Goal: Information Seeking & Learning: Find specific fact

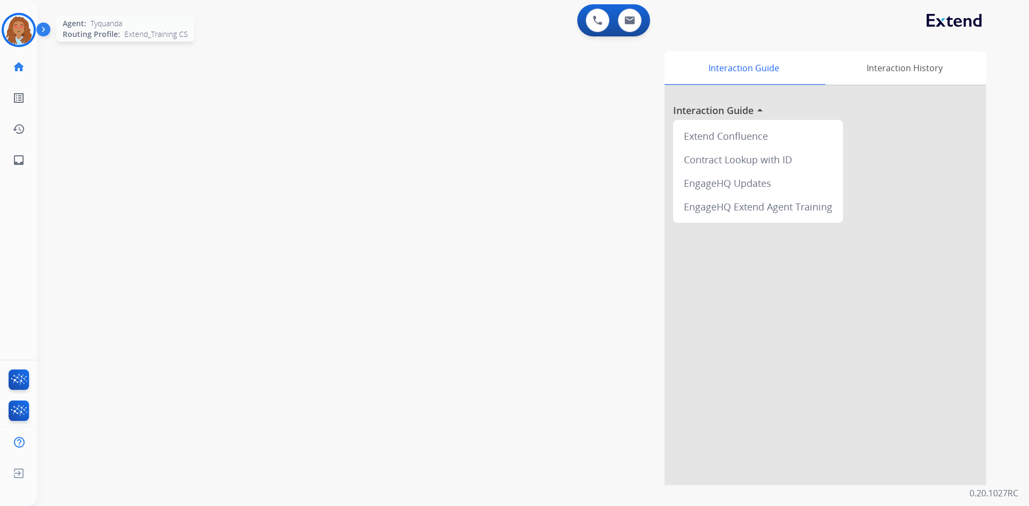
click at [13, 34] on img at bounding box center [19, 30] width 30 height 30
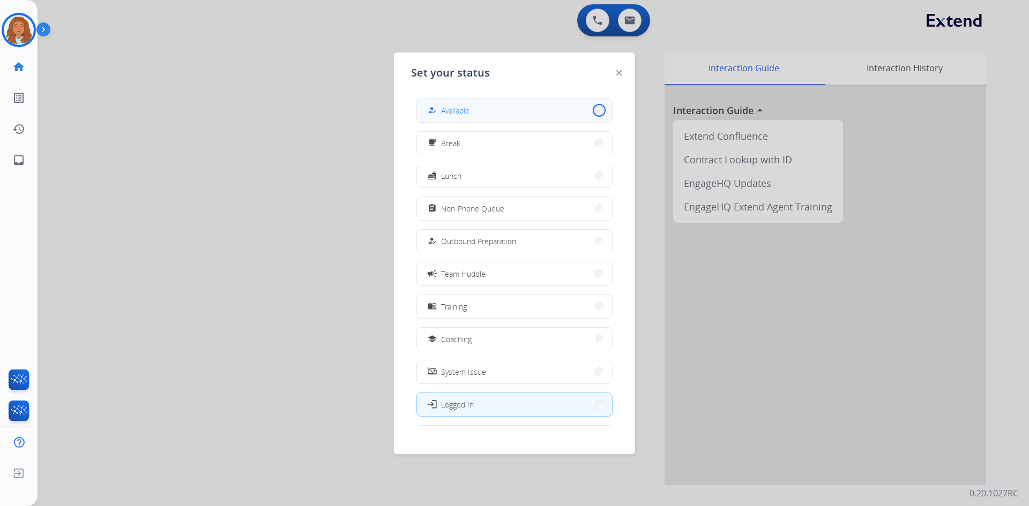
click at [590, 114] on button "how_to_reg Available" at bounding box center [514, 110] width 195 height 23
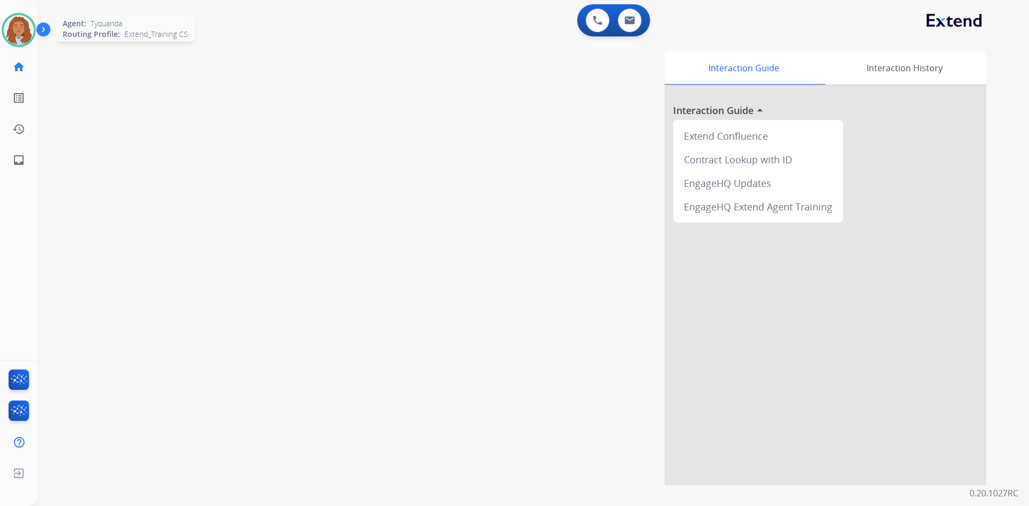
click at [22, 37] on img at bounding box center [19, 30] width 30 height 30
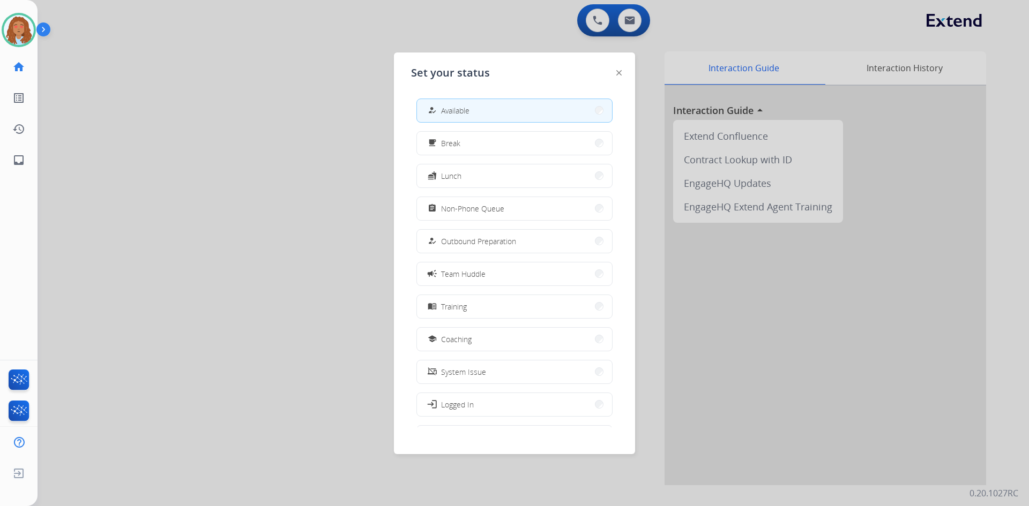
drag, startPoint x: 311, startPoint y: 94, endPoint x: 316, endPoint y: 39, distance: 54.9
click at [311, 93] on div at bounding box center [514, 253] width 1029 height 506
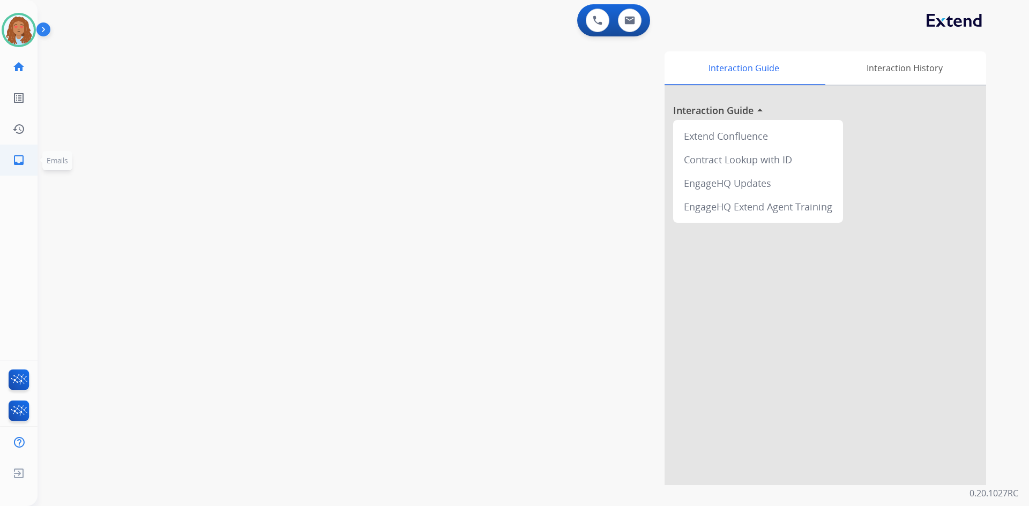
click at [14, 167] on link "inbox Emails" at bounding box center [19, 160] width 30 height 30
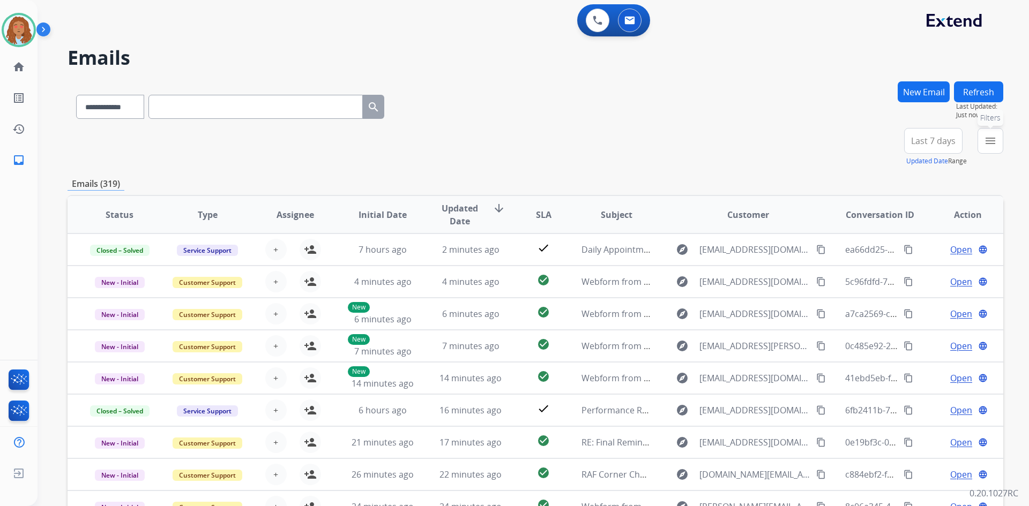
click at [989, 139] on mat-icon "menu" at bounding box center [990, 140] width 13 height 13
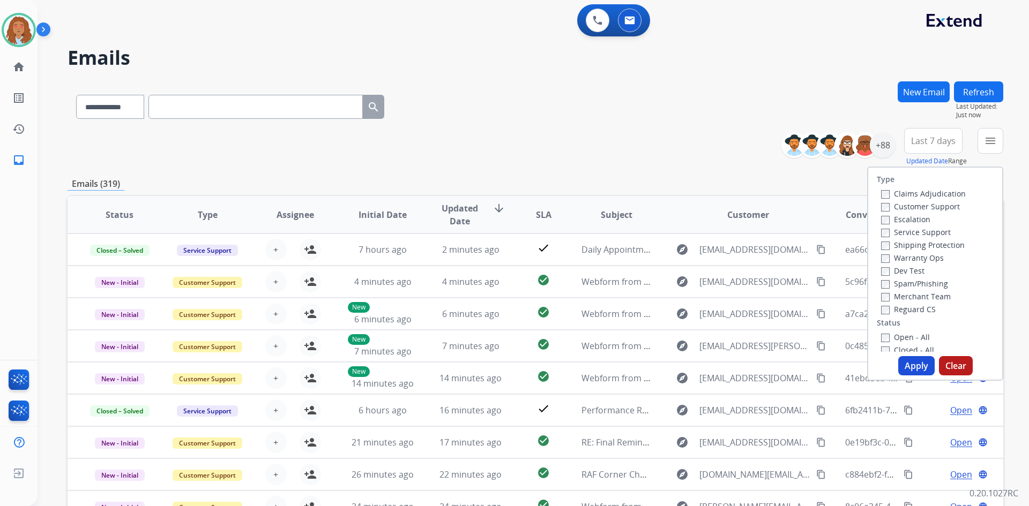
click at [895, 209] on label "Customer Support" at bounding box center [920, 206] width 79 height 10
click at [902, 246] on label "Shipping Protection" at bounding box center [923, 245] width 84 height 10
click at [884, 311] on label "Reguard CS" at bounding box center [908, 309] width 55 height 10
click at [922, 365] on button "Apply" at bounding box center [916, 365] width 36 height 19
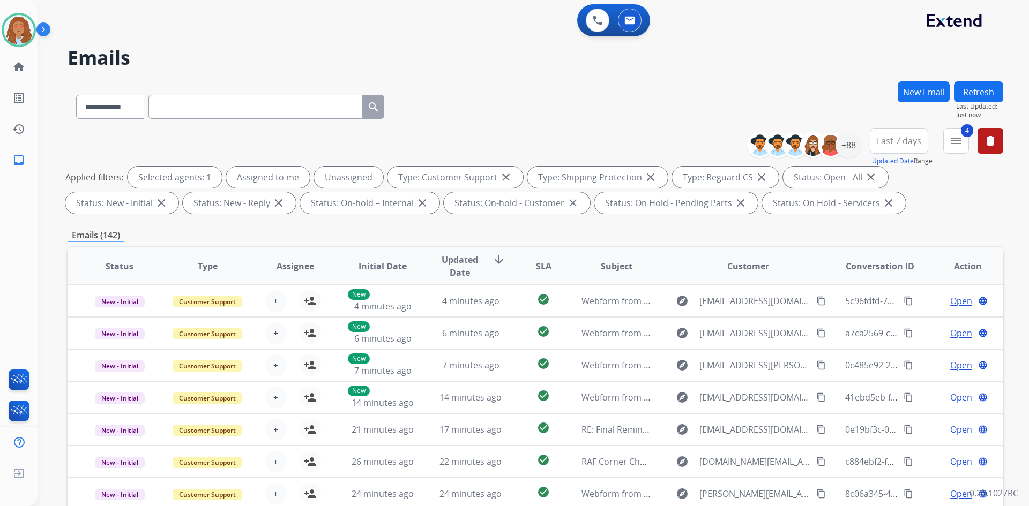
click at [905, 143] on span "Last 7 days" at bounding box center [898, 141] width 44 height 4
click at [889, 272] on div "Last 90 days" at bounding box center [895, 271] width 59 height 16
click at [843, 145] on div "+148" at bounding box center [848, 145] width 26 height 26
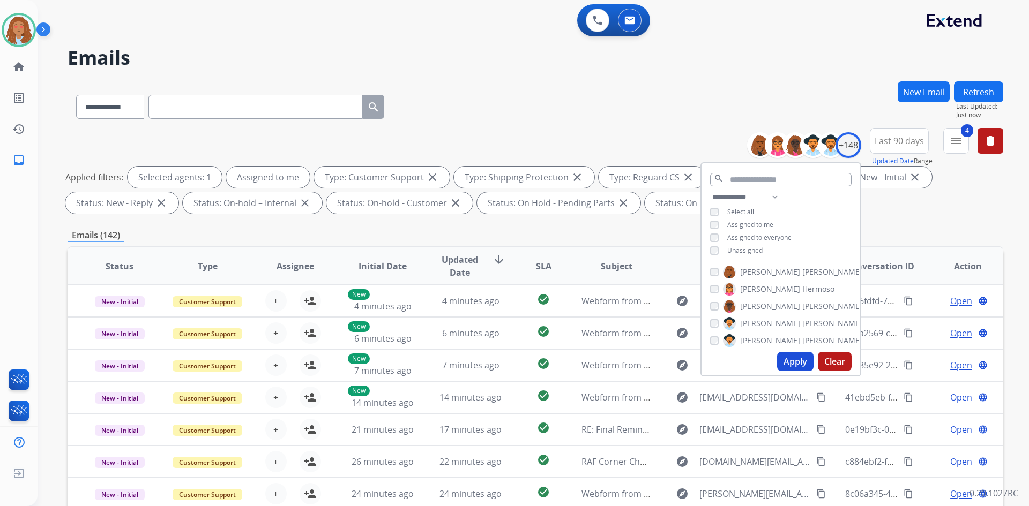
click at [795, 367] on button "Apply" at bounding box center [795, 361] width 36 height 19
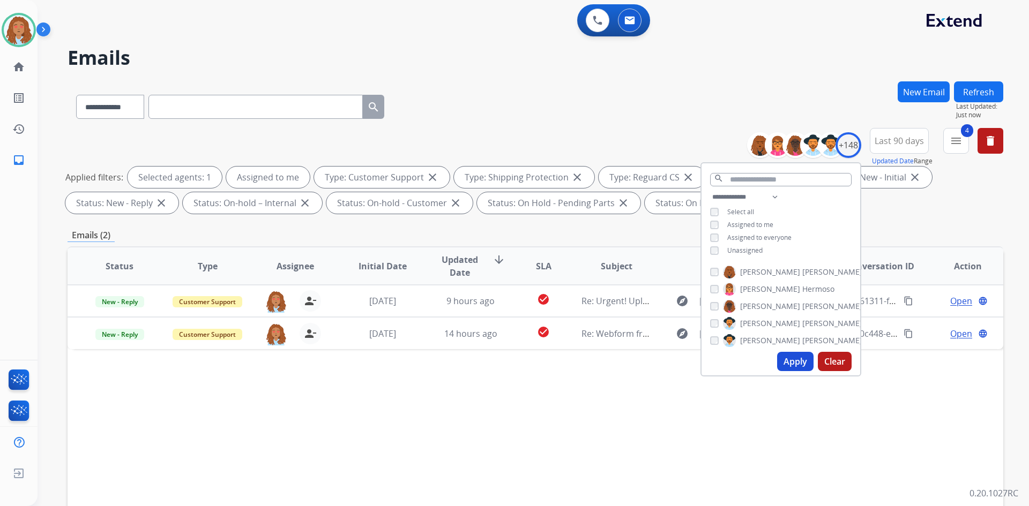
click at [696, 115] on div "**********" at bounding box center [534, 104] width 935 height 47
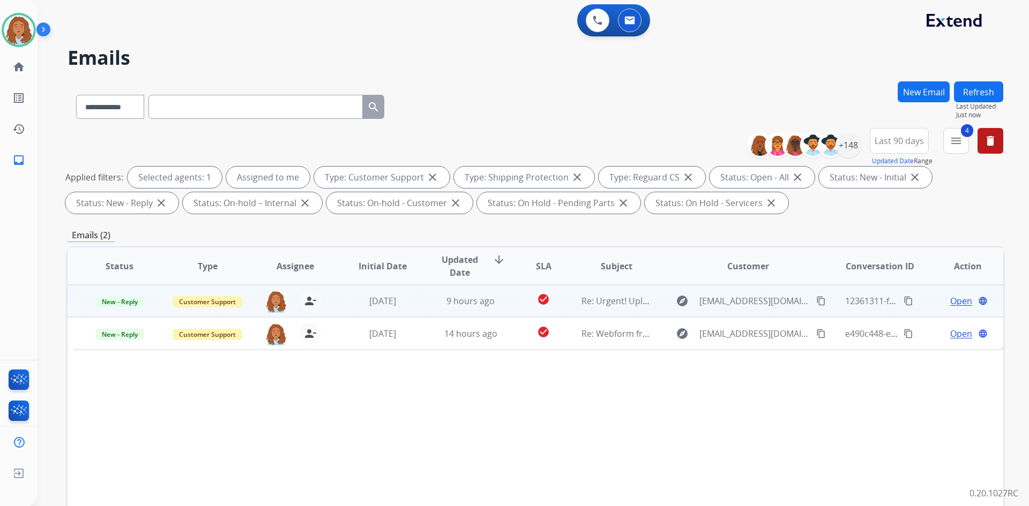
click at [874, 310] on div "12361311-f4b9-431e-8ecd-8153c69097a3 content_copy" at bounding box center [880, 301] width 70 height 30
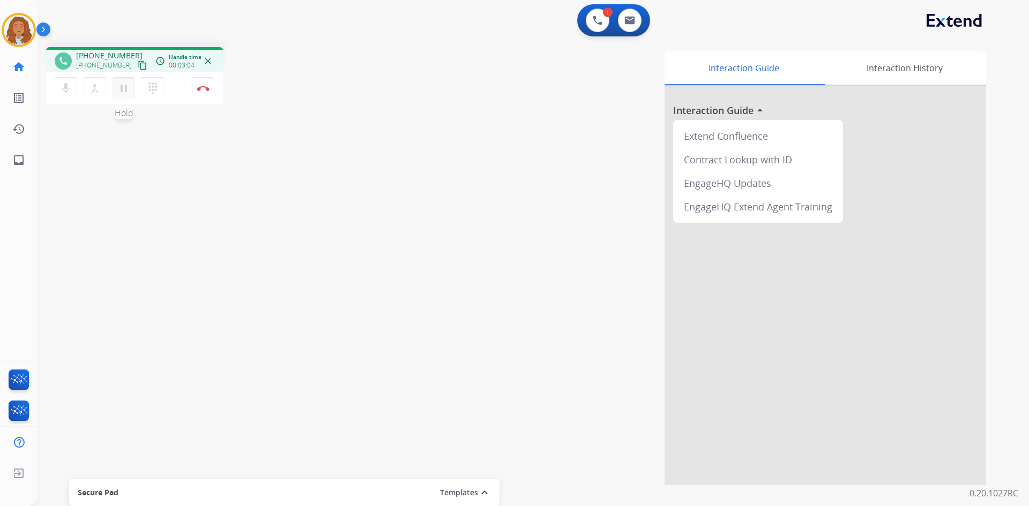
click at [125, 91] on mat-icon "pause" at bounding box center [123, 88] width 13 height 13
click at [124, 85] on mat-icon "play_arrow" at bounding box center [123, 88] width 13 height 13
click at [200, 90] on img at bounding box center [203, 88] width 13 height 5
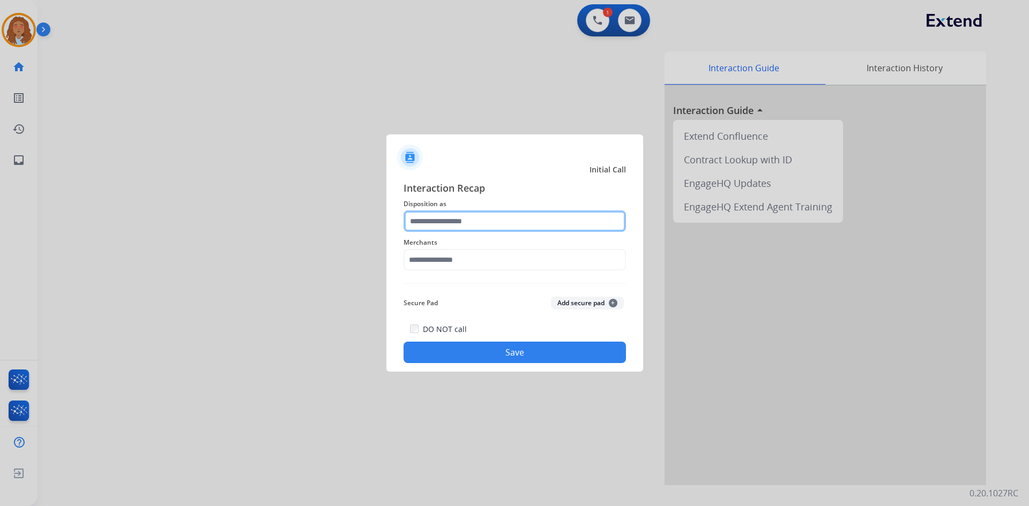
click at [461, 219] on input "text" at bounding box center [514, 221] width 222 height 21
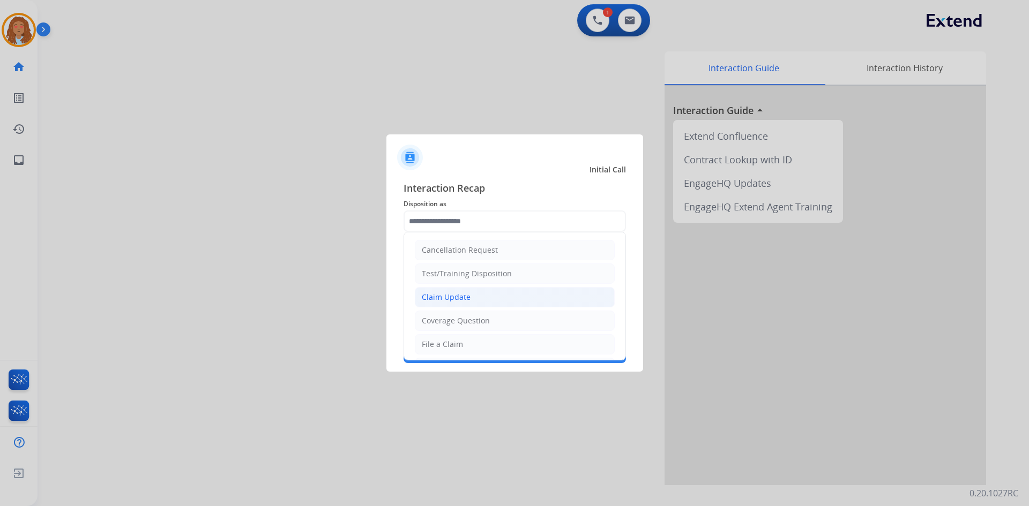
click at [464, 298] on div "Claim Update" at bounding box center [446, 297] width 49 height 11
type input "**********"
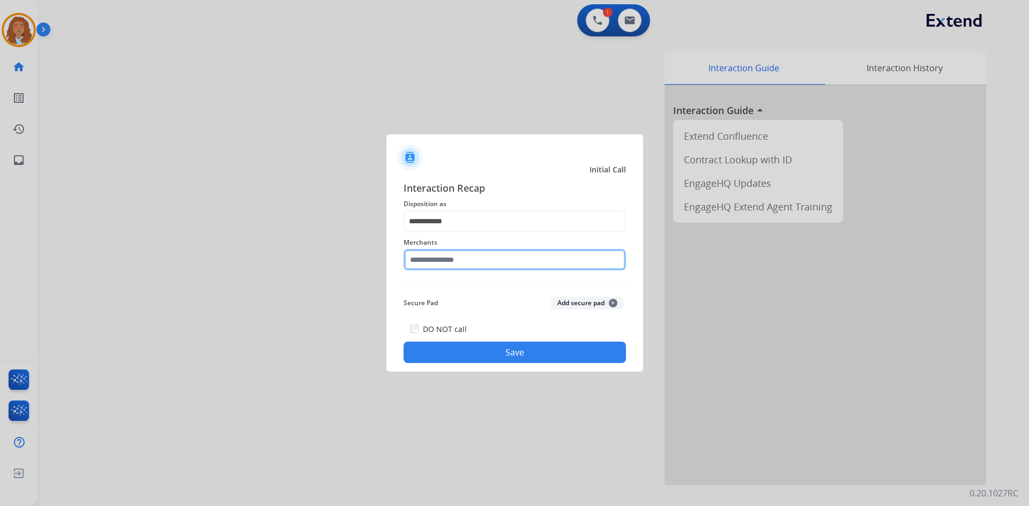
click at [453, 261] on input "text" at bounding box center [514, 259] width 222 height 21
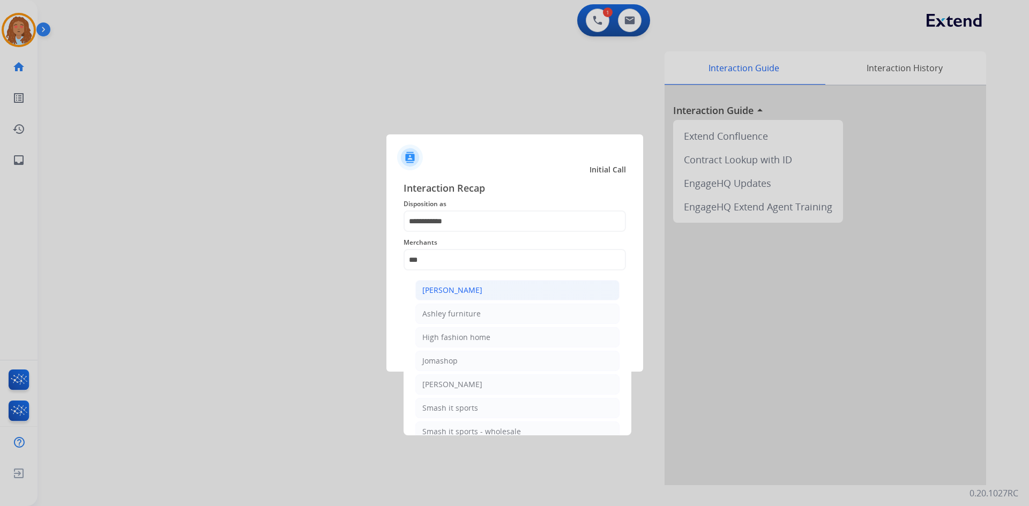
click at [464, 291] on div "[PERSON_NAME]" at bounding box center [452, 290] width 60 height 11
type input "**********"
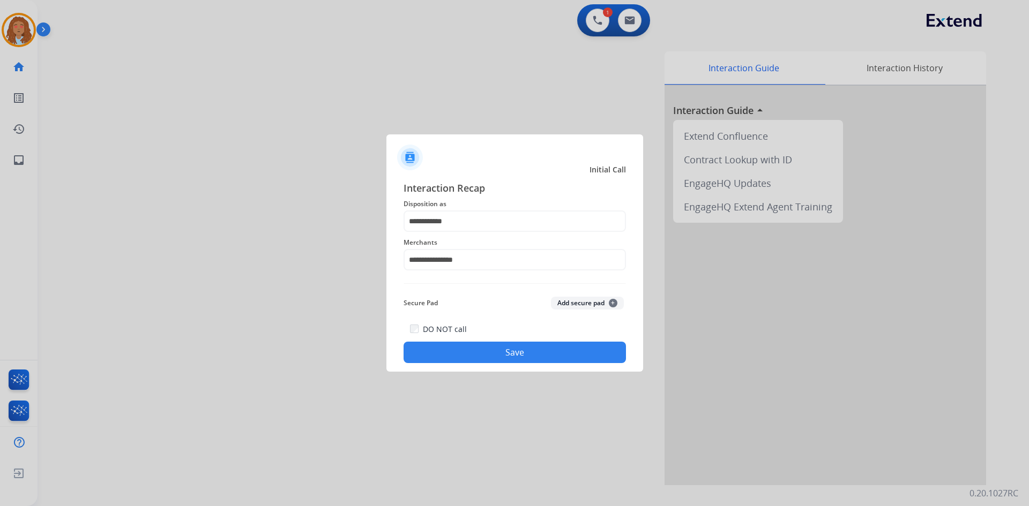
click at [496, 351] on button "Save" at bounding box center [514, 352] width 222 height 21
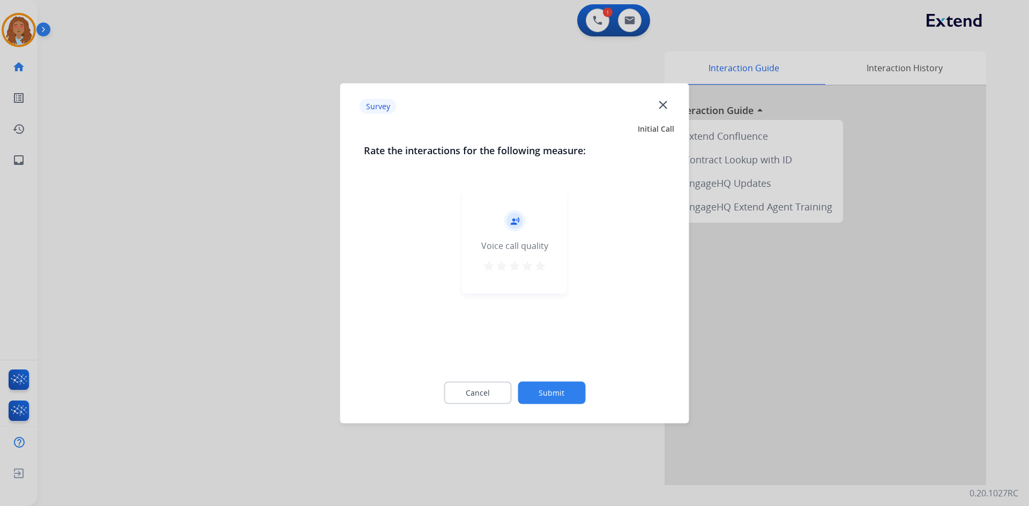
click at [279, 347] on div at bounding box center [514, 253] width 1029 height 506
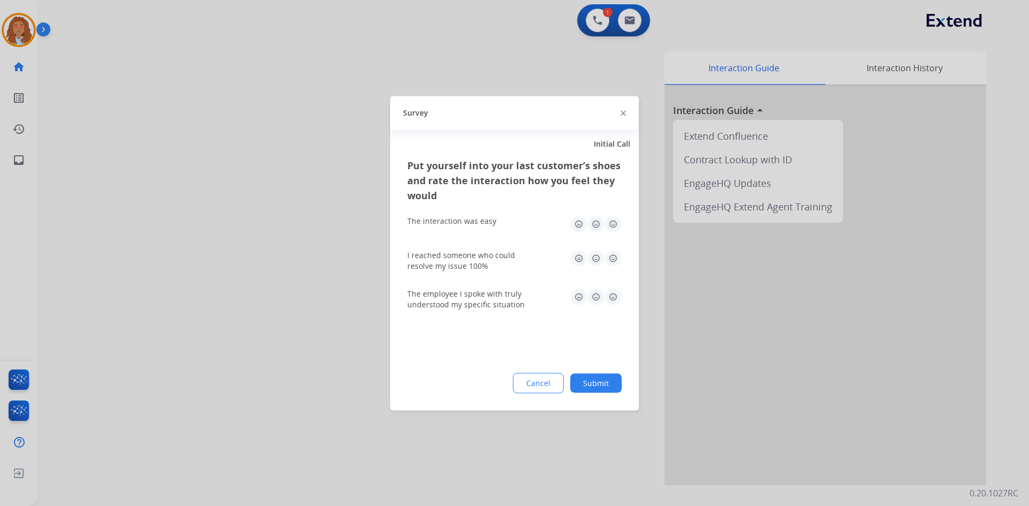
click at [279, 347] on div at bounding box center [514, 253] width 1029 height 506
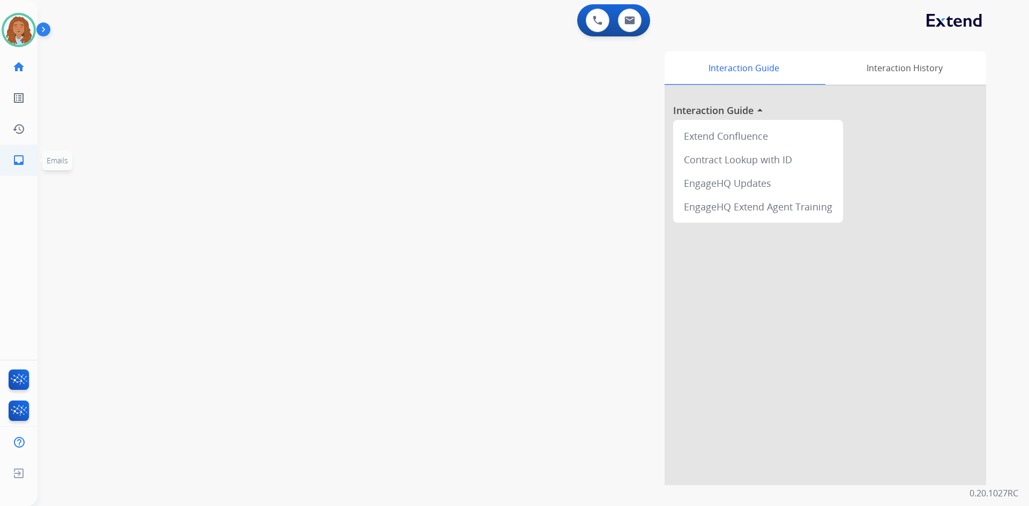
click at [24, 150] on link "inbox Emails" at bounding box center [19, 160] width 30 height 30
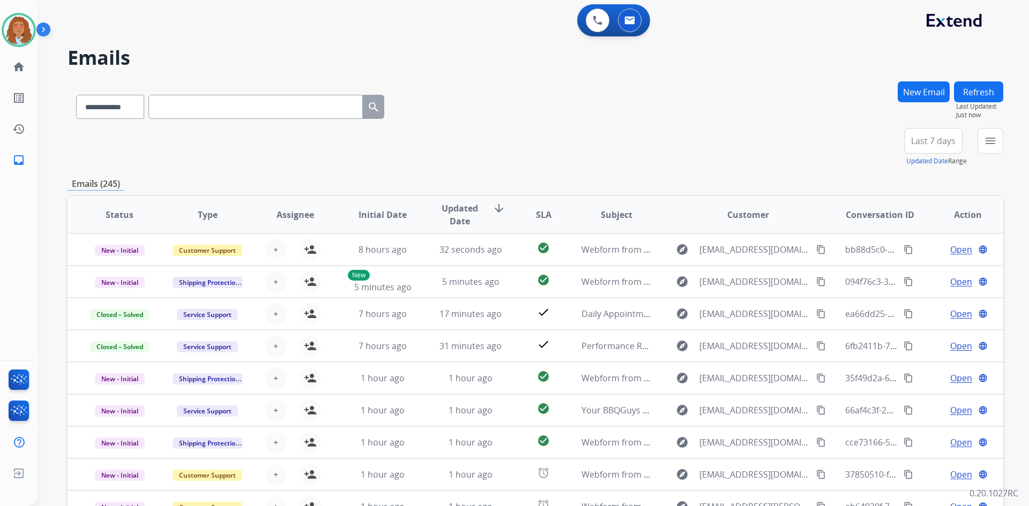
click at [941, 139] on span "Last 7 days" at bounding box center [933, 141] width 44 height 4
drag, startPoint x: 929, startPoint y: 274, endPoint x: 987, endPoint y: 174, distance: 115.5
click at [929, 273] on div "Last 90 days" at bounding box center [929, 271] width 59 height 16
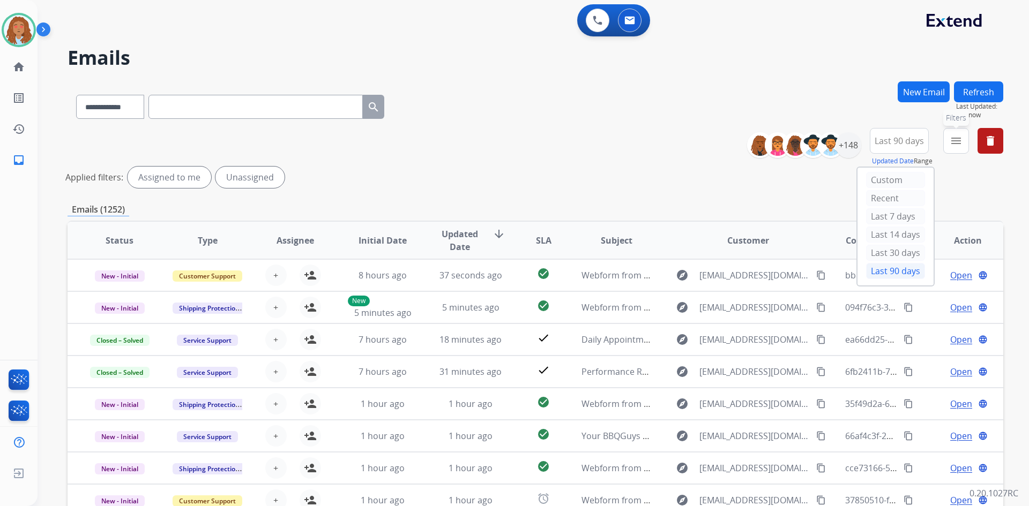
click at [952, 147] on mat-icon "menu" at bounding box center [955, 140] width 13 height 13
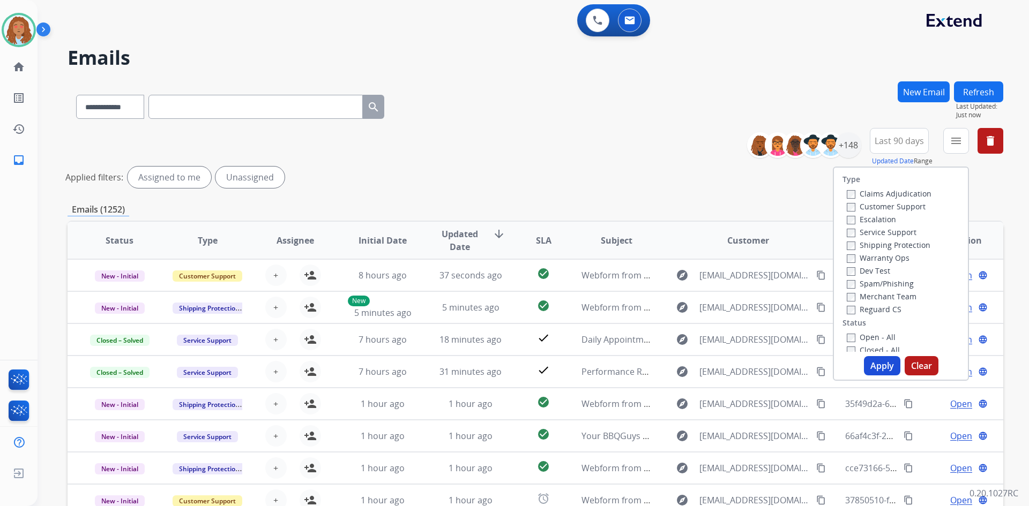
click at [872, 308] on label "Reguard CS" at bounding box center [873, 309] width 55 height 10
click at [866, 247] on label "Shipping Protection" at bounding box center [888, 245] width 84 height 10
click at [883, 368] on button "Apply" at bounding box center [882, 365] width 36 height 19
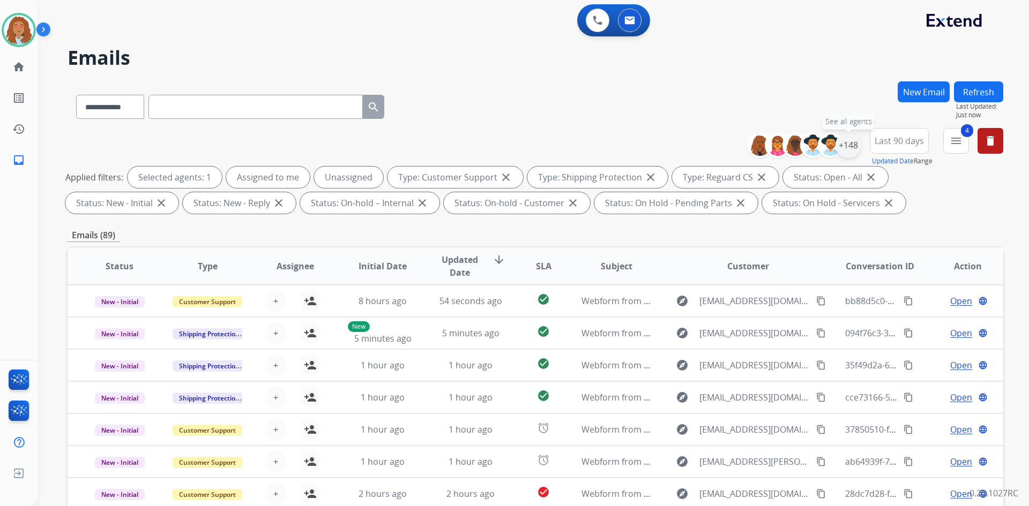
click at [852, 147] on div "+148" at bounding box center [848, 145] width 26 height 26
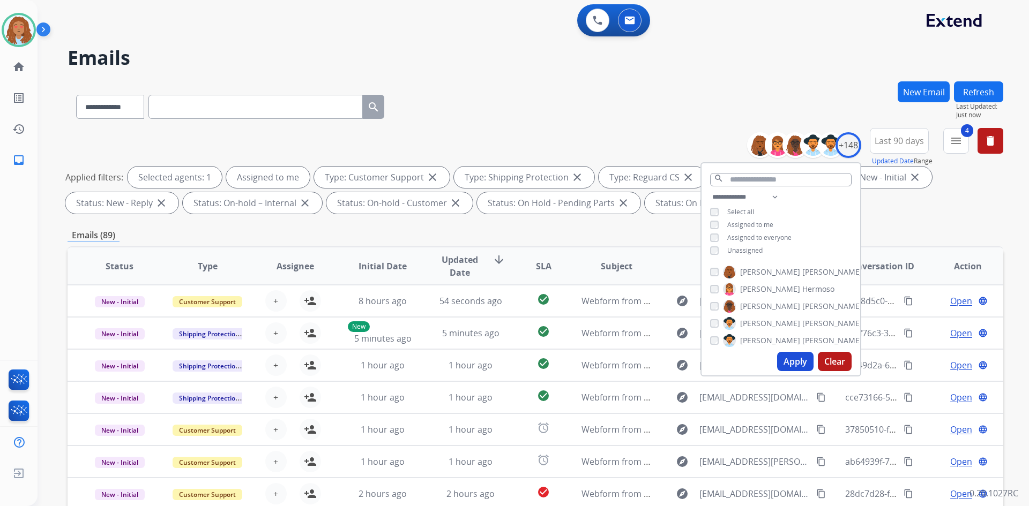
click at [800, 354] on button "Apply" at bounding box center [795, 361] width 36 height 19
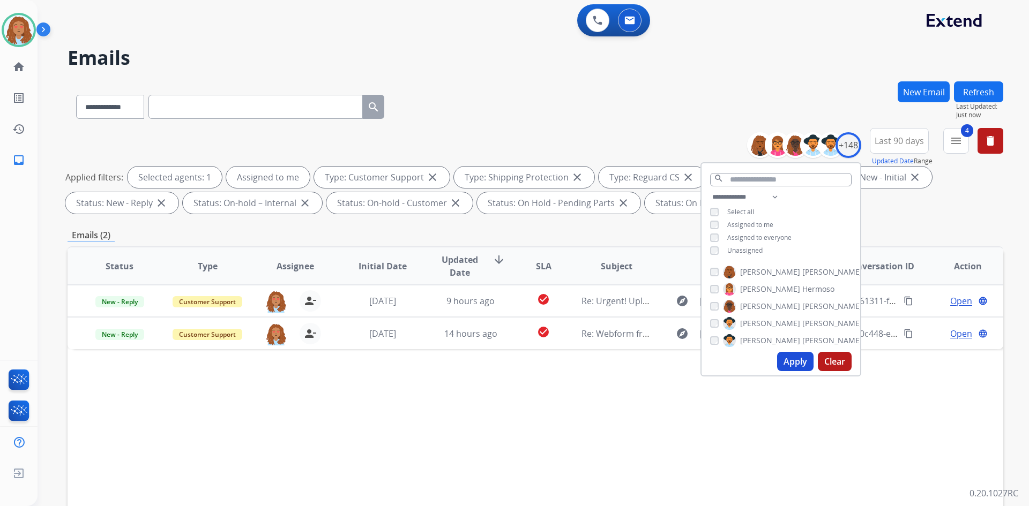
click at [933, 219] on div "**********" at bounding box center [534, 371] width 935 height 580
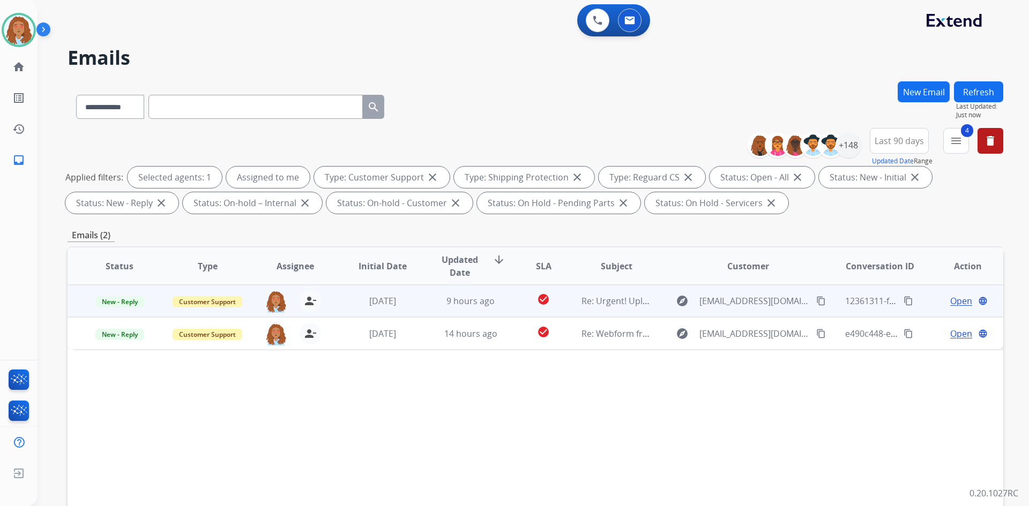
click at [950, 299] on span "Open" at bounding box center [961, 301] width 22 height 13
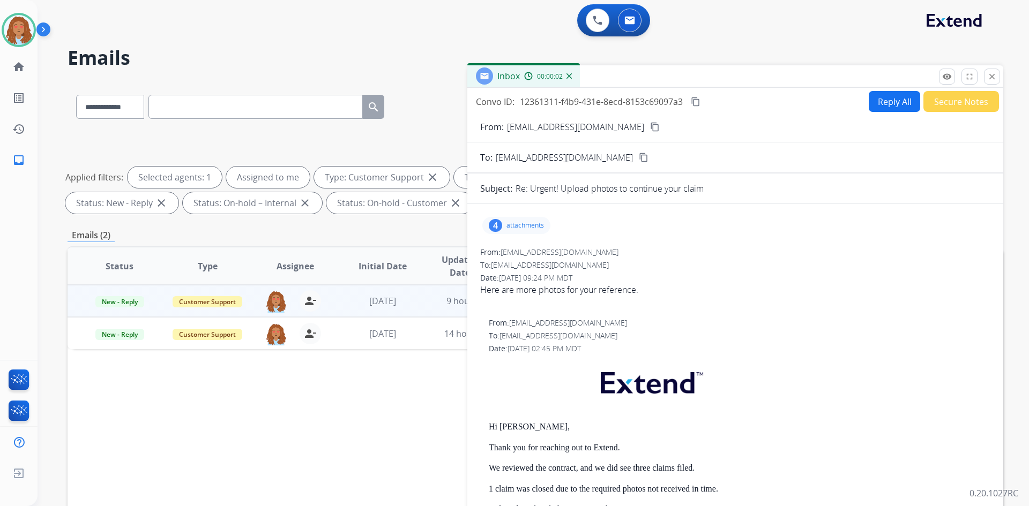
click at [650, 128] on mat-icon "content_copy" at bounding box center [655, 127] width 10 height 10
click at [521, 224] on p "attachments" at bounding box center [524, 225] width 37 height 9
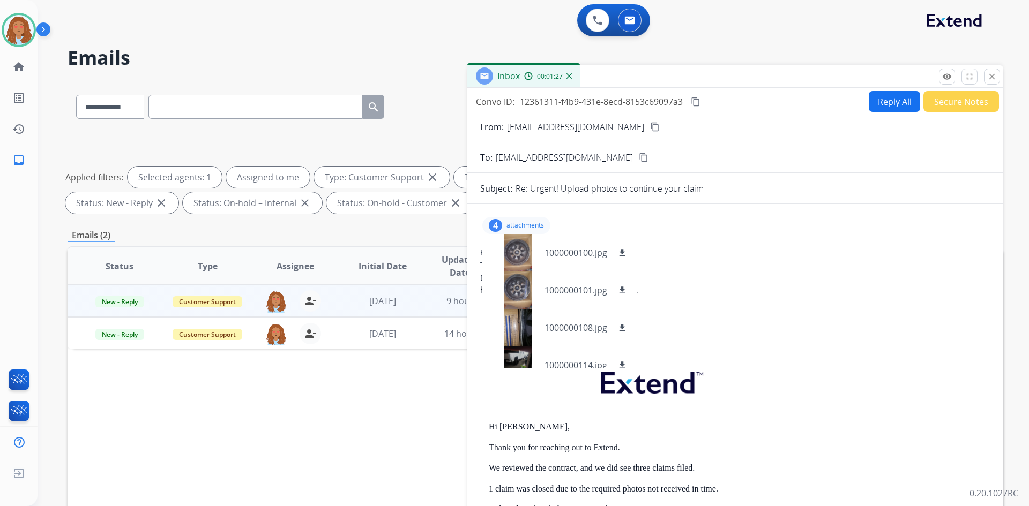
click at [762, 279] on div "Date: [DATE] 09:24 PM MDT" at bounding box center [735, 278] width 510 height 11
click at [502, 226] on div "4 attachments 1000000100.jpg download 1000000101.jpg download 1000000108.jpg do…" at bounding box center [516, 225] width 68 height 17
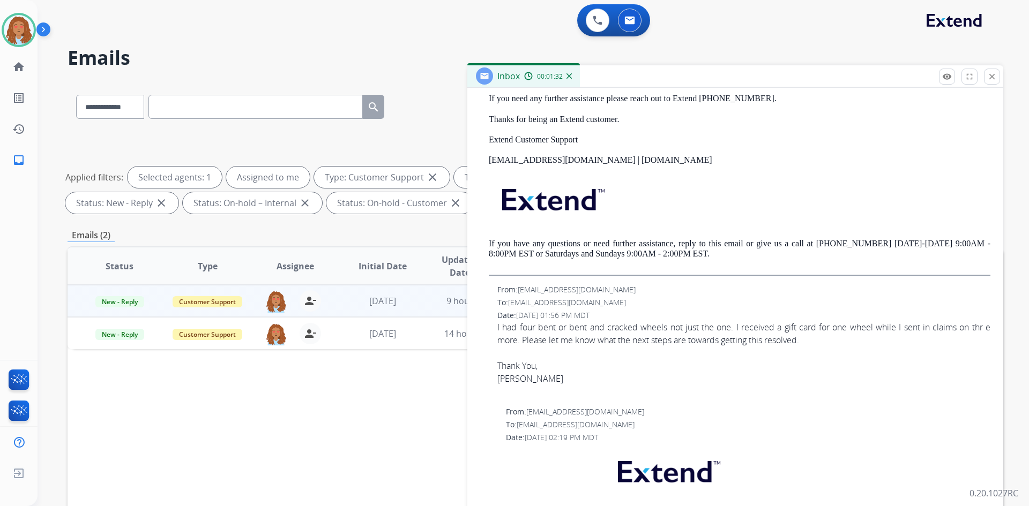
scroll to position [482, 0]
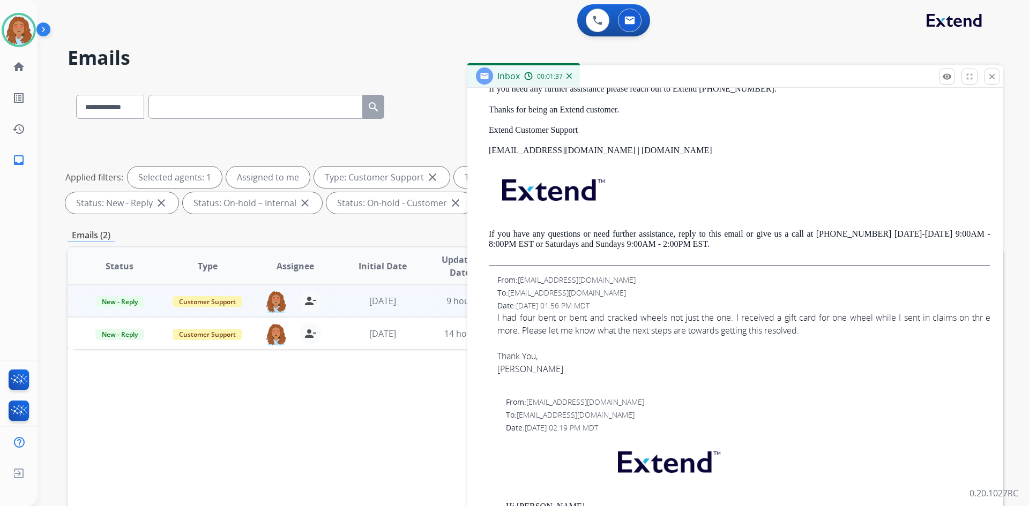
click at [564, 415] on span "[EMAIL_ADDRESS][DOMAIN_NAME]" at bounding box center [575, 415] width 118 height 10
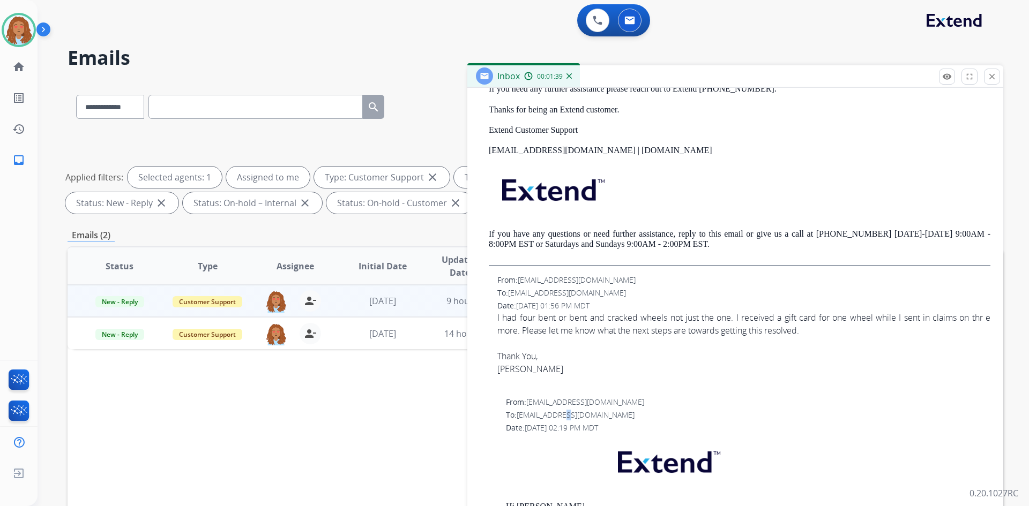
click at [564, 415] on span "[EMAIL_ADDRESS][DOMAIN_NAME]" at bounding box center [575, 415] width 118 height 10
click at [616, 163] on div "Hi [PERSON_NAME], Thank you for reaching out to Extend. We reviewed the contrac…" at bounding box center [739, 71] width 501 height 389
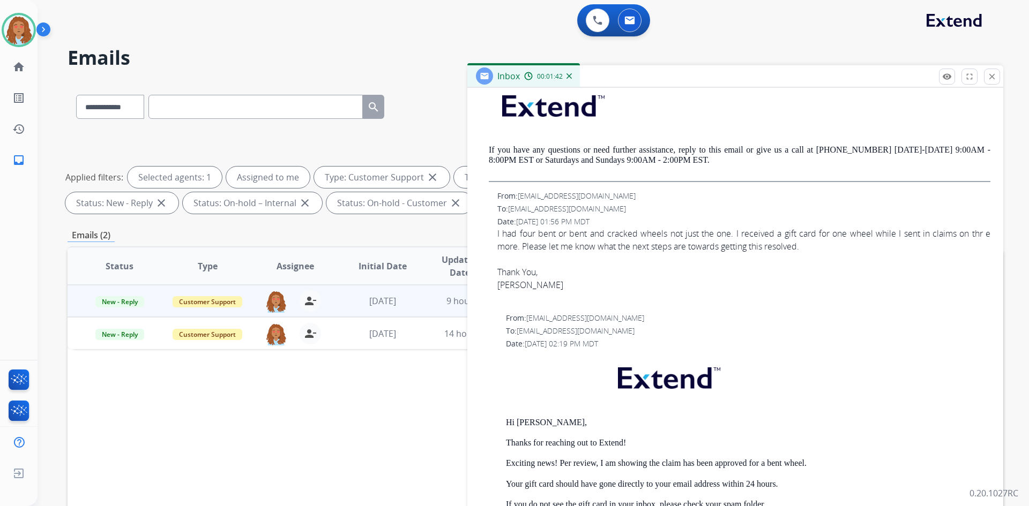
scroll to position [589, 0]
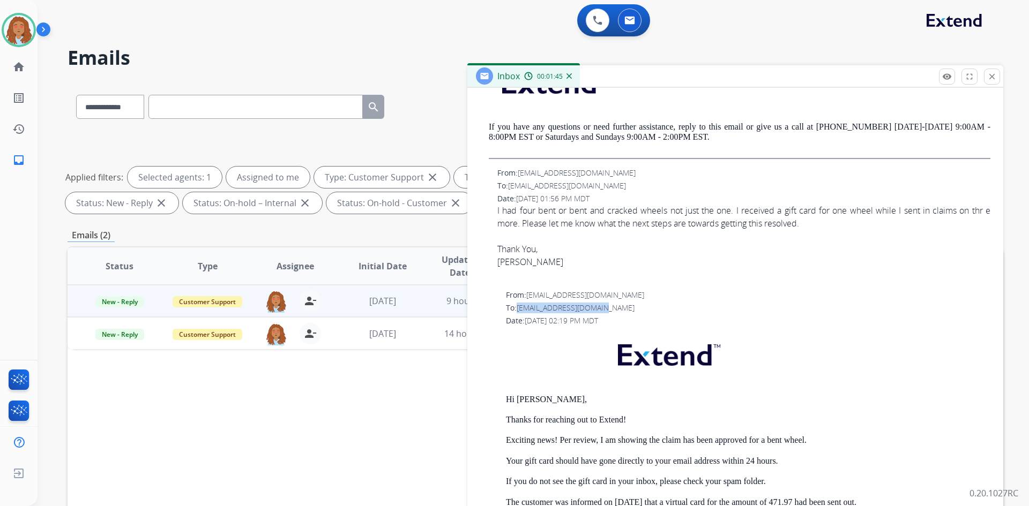
drag, startPoint x: 606, startPoint y: 309, endPoint x: 518, endPoint y: 307, distance: 88.4
click at [518, 307] on div "To: [EMAIL_ADDRESS][DOMAIN_NAME]" at bounding box center [748, 308] width 484 height 11
copy span "[EMAIL_ADDRESS][DOMAIN_NAME]"
click at [23, 40] on img at bounding box center [19, 30] width 30 height 30
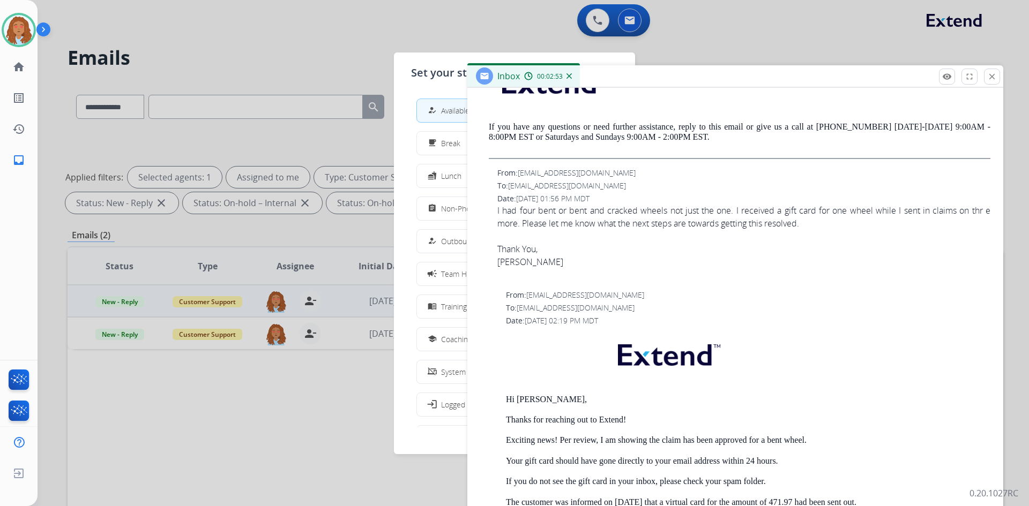
click at [408, 182] on div "Set your status how_to_reg Available free_breakfast Break fastfood Lunch assign…" at bounding box center [514, 253] width 241 height 402
click at [446, 274] on span "Team Huddle" at bounding box center [463, 273] width 44 height 11
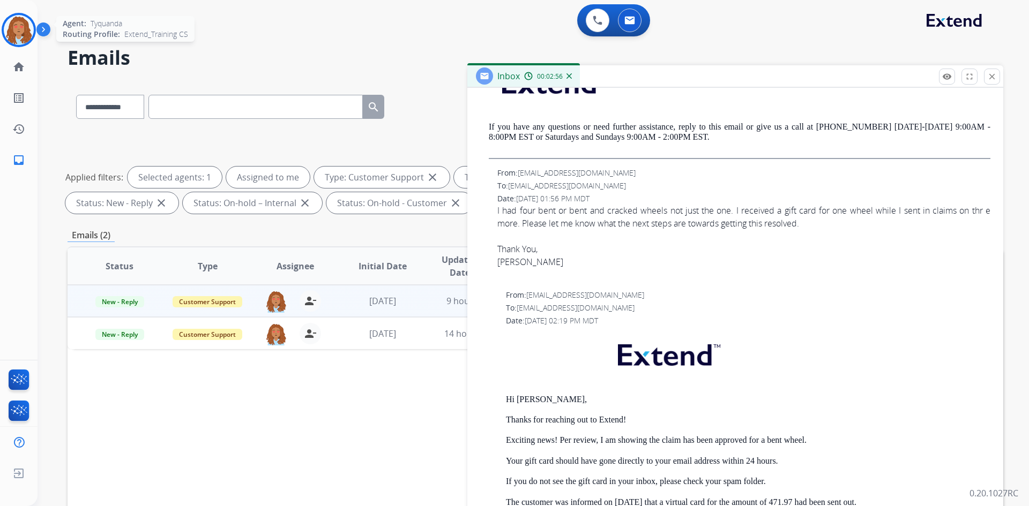
click at [11, 31] on img at bounding box center [19, 30] width 30 height 30
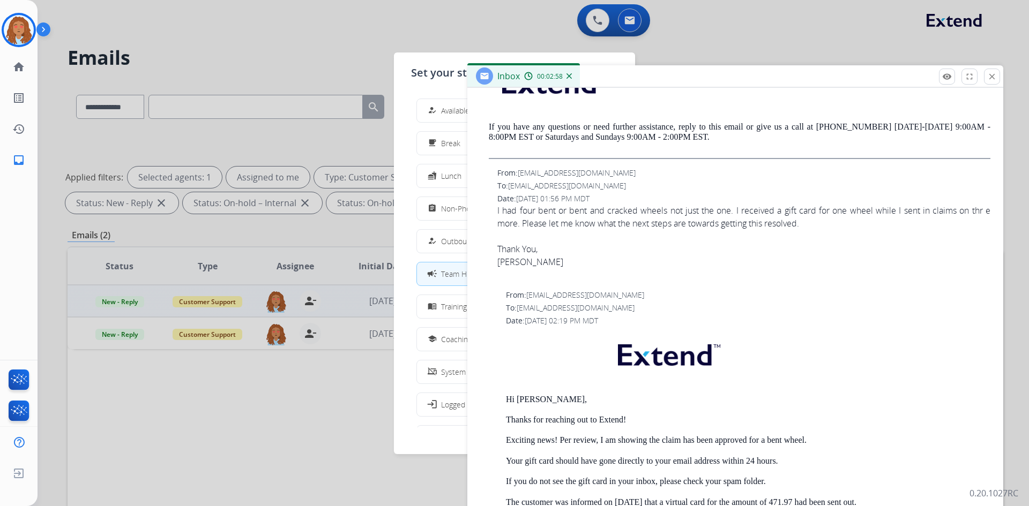
click at [448, 267] on button "campaign Team Huddle" at bounding box center [514, 273] width 195 height 23
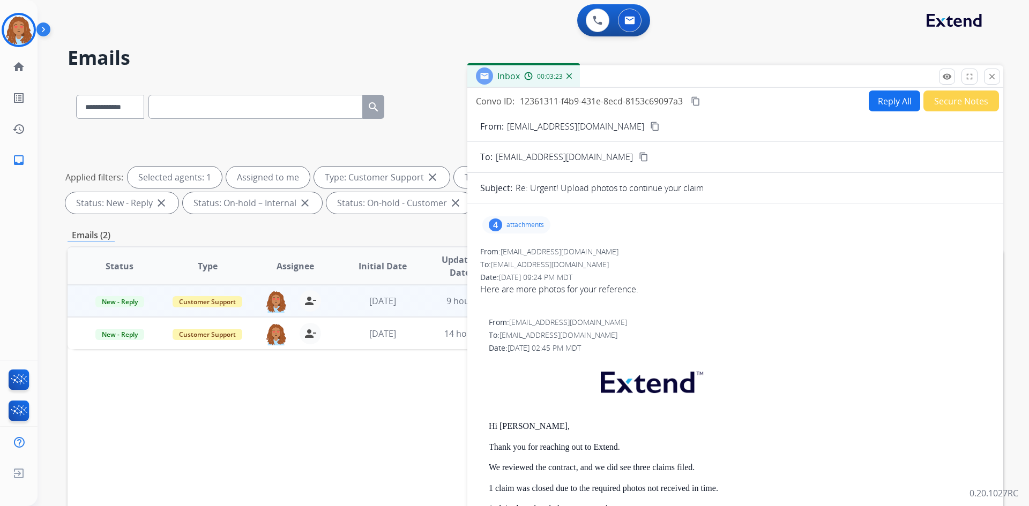
scroll to position [0, 0]
click at [513, 224] on p "attachments" at bounding box center [524, 225] width 37 height 9
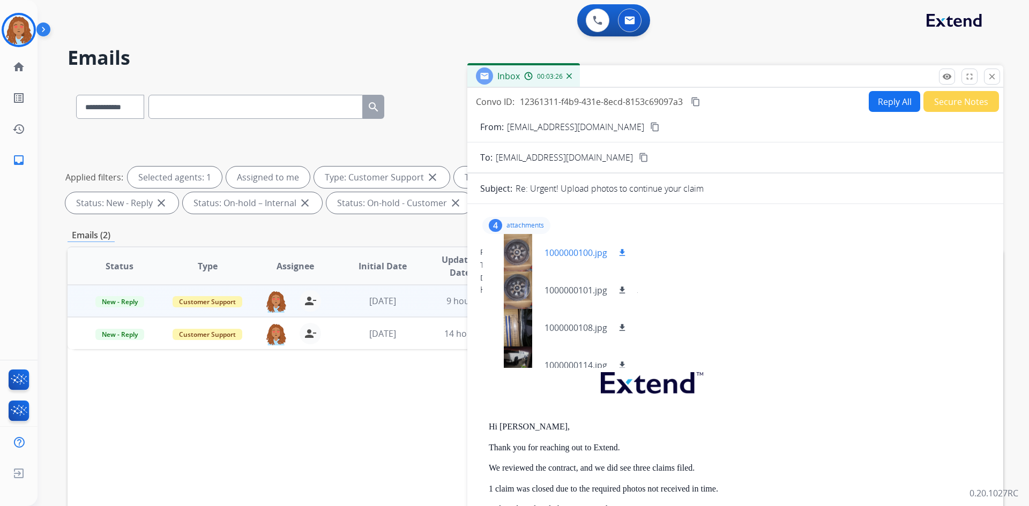
click at [579, 254] on p "1000000100.jpg" at bounding box center [575, 252] width 63 height 13
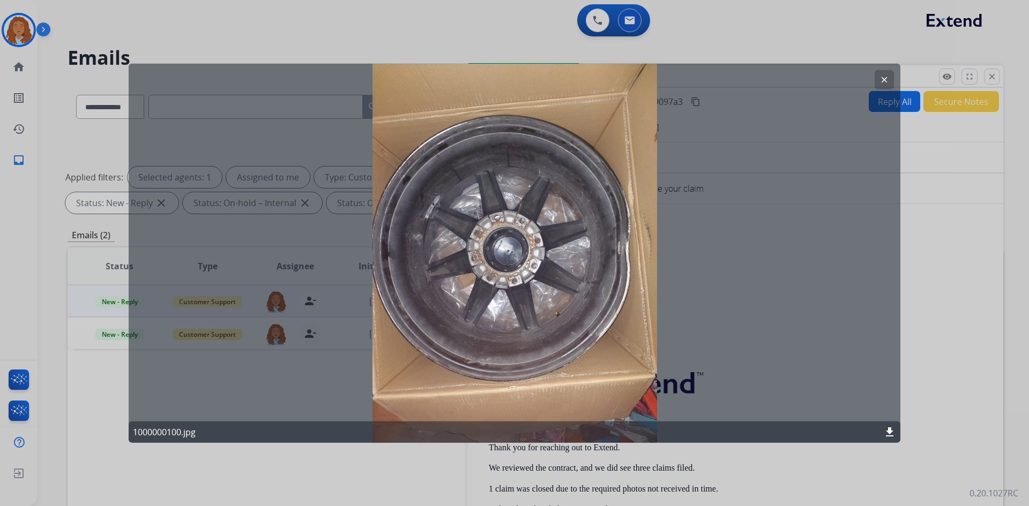
click at [884, 77] on mat-icon "clear" at bounding box center [884, 79] width 10 height 10
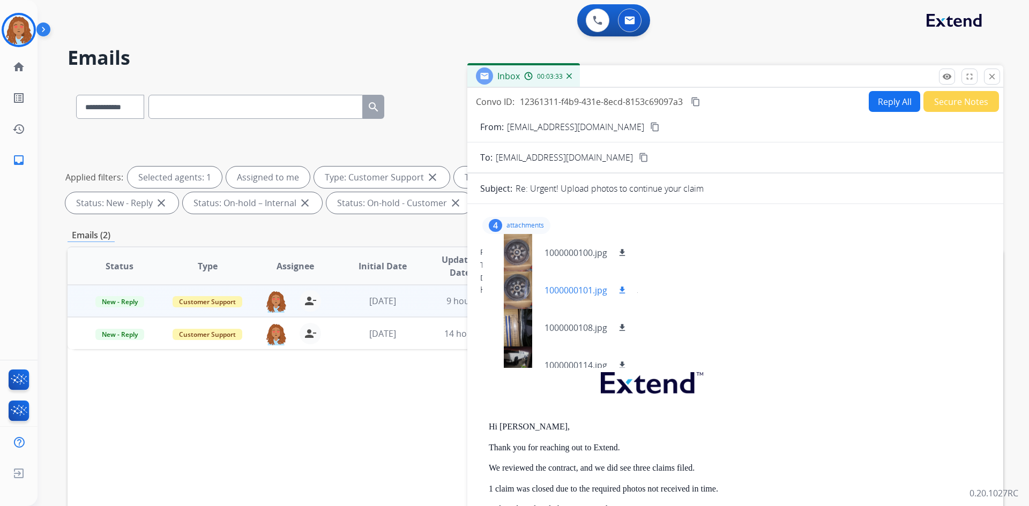
click at [520, 287] on div at bounding box center [518, 290] width 54 height 37
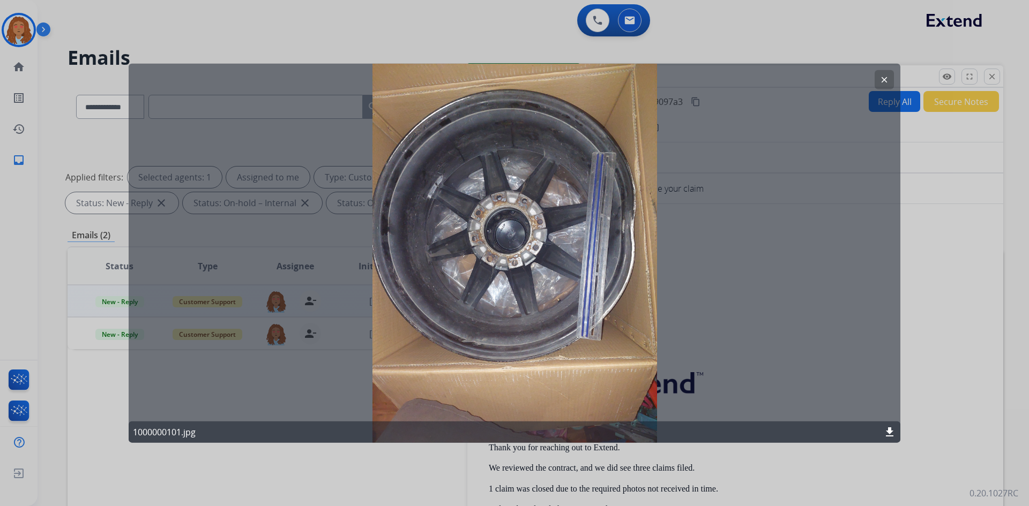
click at [882, 80] on mat-icon "clear" at bounding box center [884, 79] width 10 height 10
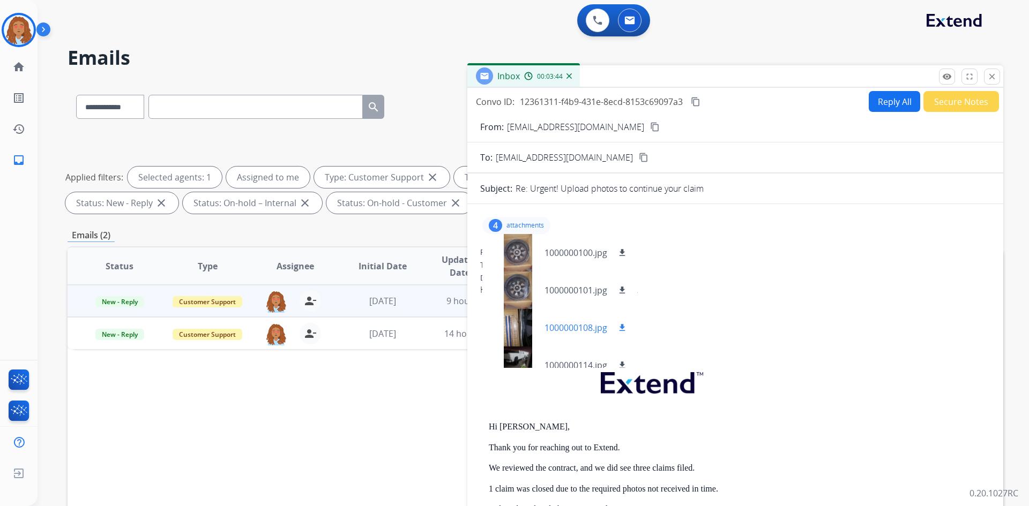
click at [516, 332] on div at bounding box center [518, 327] width 54 height 37
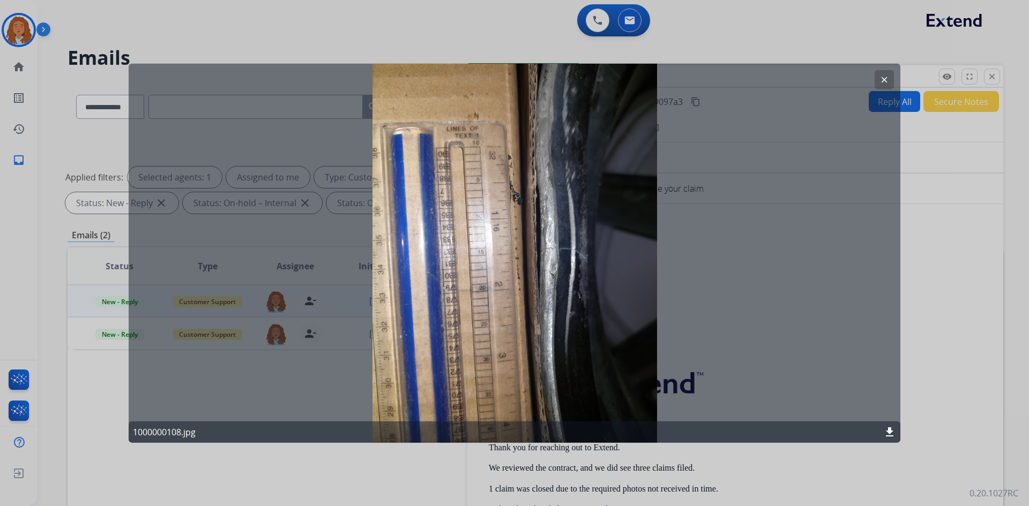
click at [881, 84] on mat-icon "clear" at bounding box center [884, 79] width 10 height 10
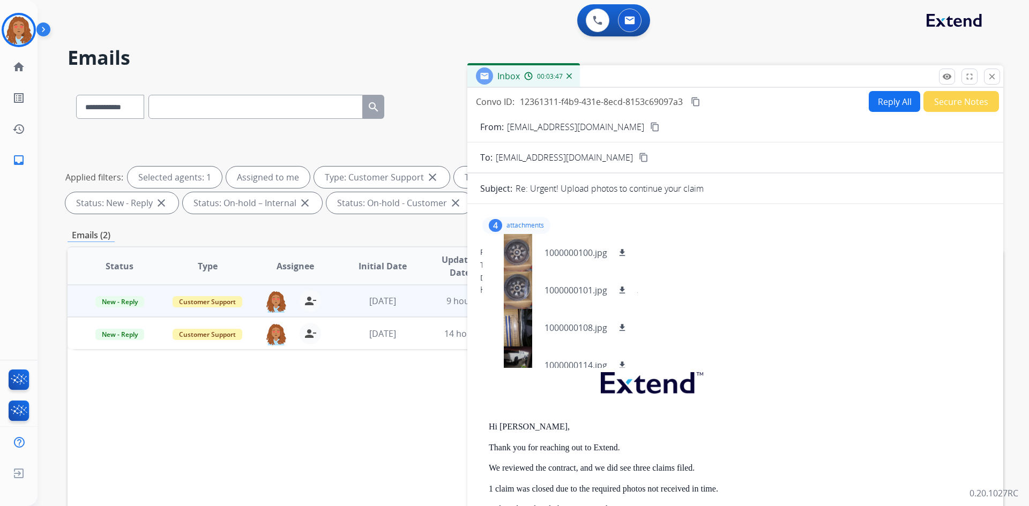
click at [522, 368] on p at bounding box center [739, 385] width 501 height 52
click at [520, 363] on div at bounding box center [518, 365] width 54 height 37
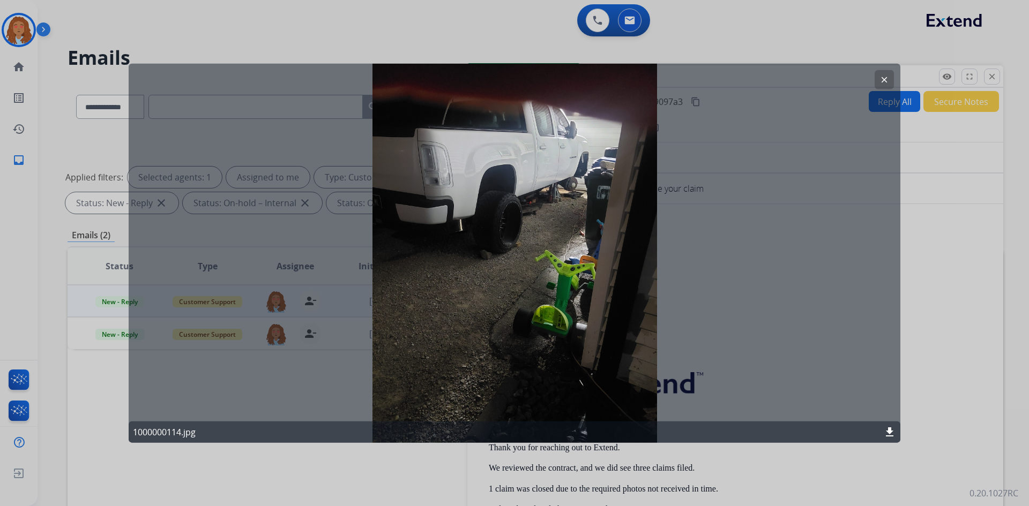
click at [885, 80] on mat-icon "clear" at bounding box center [884, 79] width 10 height 10
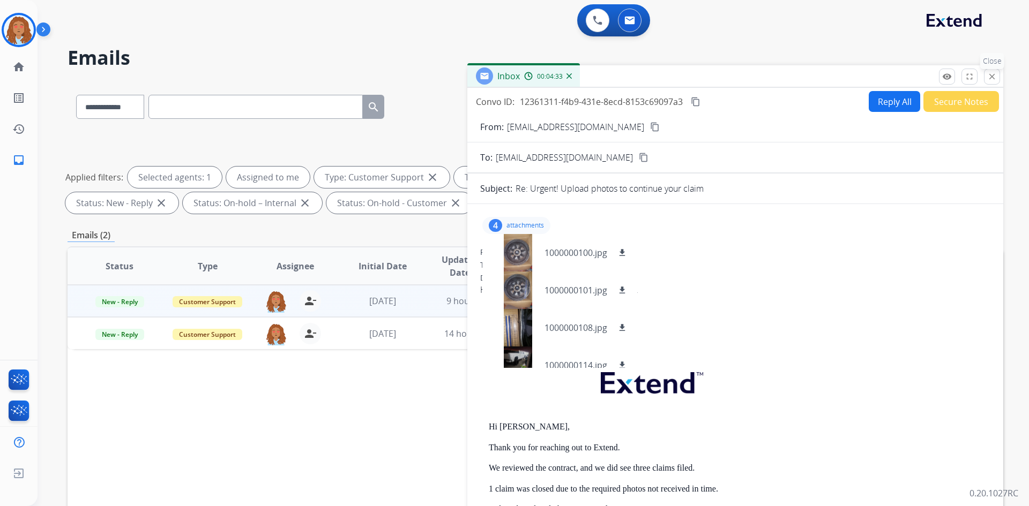
click at [986, 81] on button "close Close" at bounding box center [992, 77] width 16 height 16
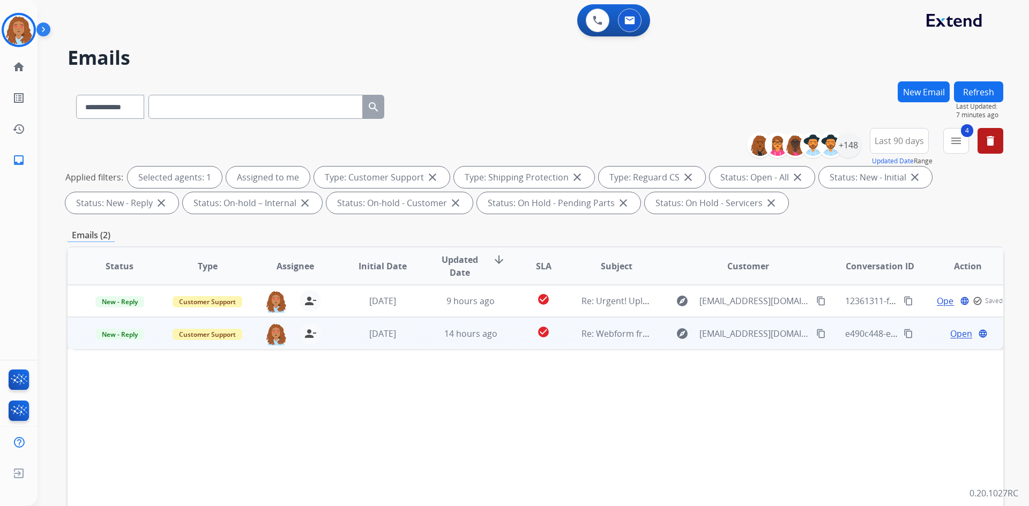
click at [956, 338] on span "Open" at bounding box center [961, 333] width 22 height 13
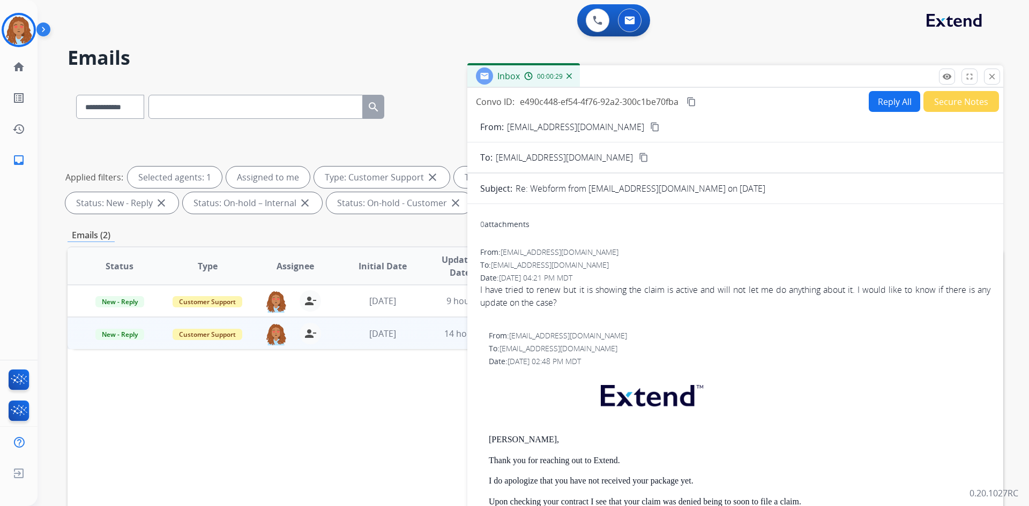
click at [650, 126] on mat-icon "content_copy" at bounding box center [655, 127] width 10 height 10
